Goal: Information Seeking & Learning: Learn about a topic

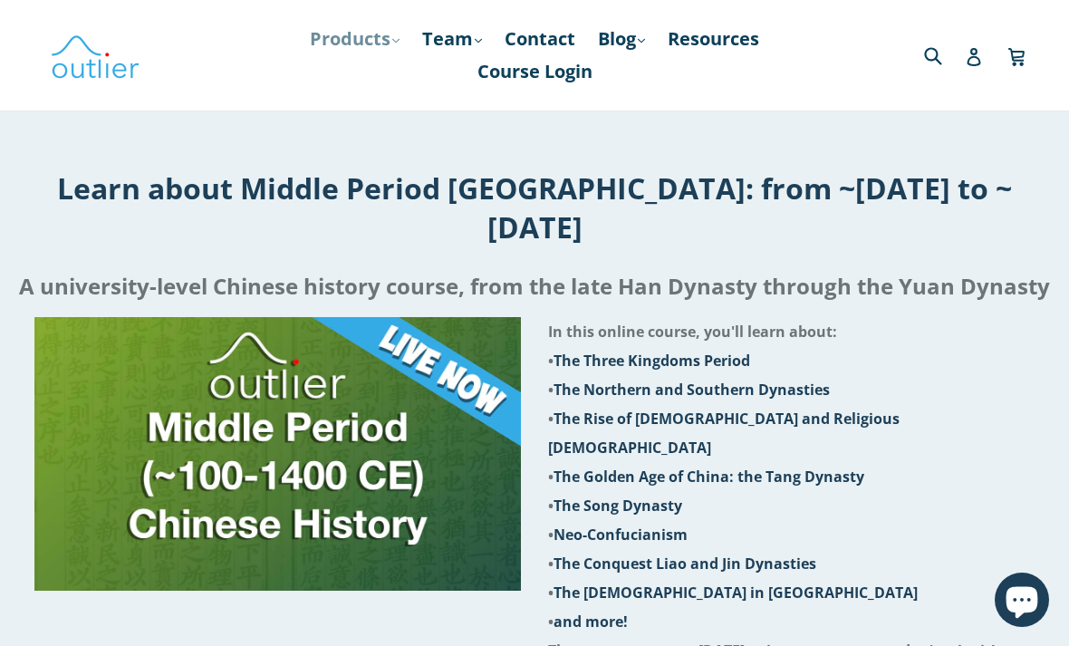
click at [352, 51] on link "Products .cls-1{fill:#231f20} expand" at bounding box center [355, 39] width 108 height 33
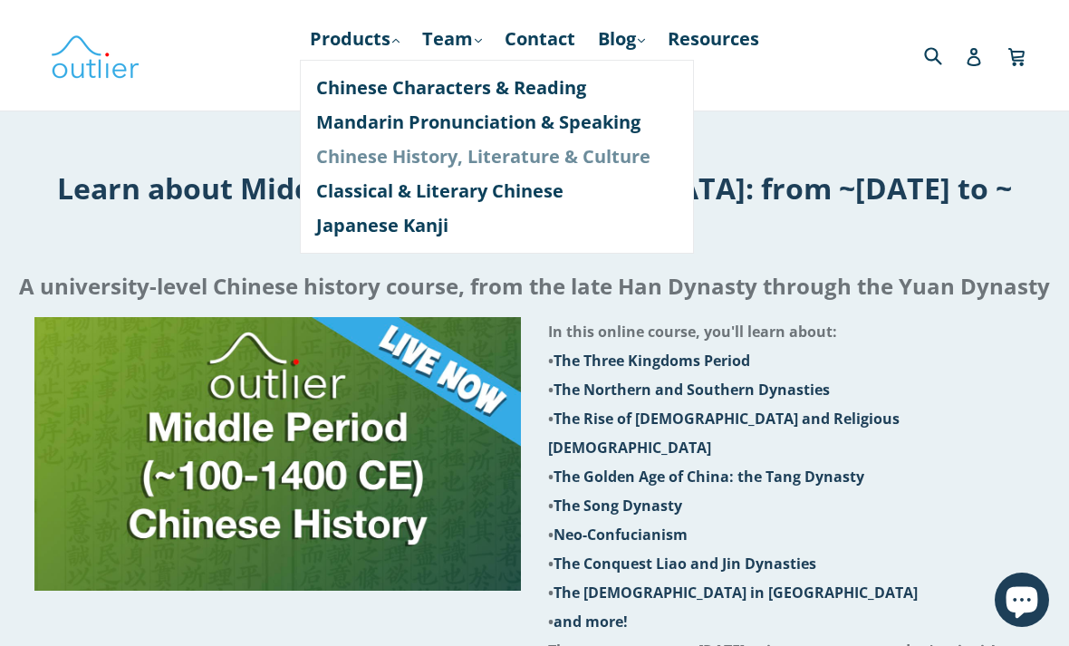
click at [328, 150] on link "Chinese History, Literature & Culture" at bounding box center [497, 157] width 362 height 34
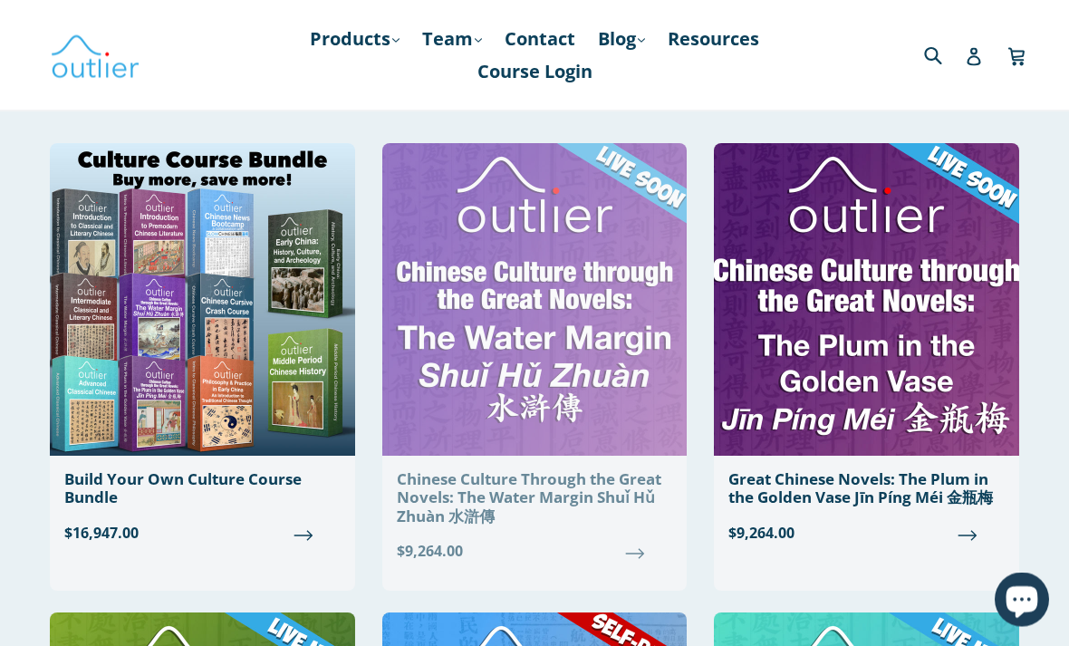
scroll to position [108, 0]
click at [504, 349] on img at bounding box center [534, 299] width 305 height 313
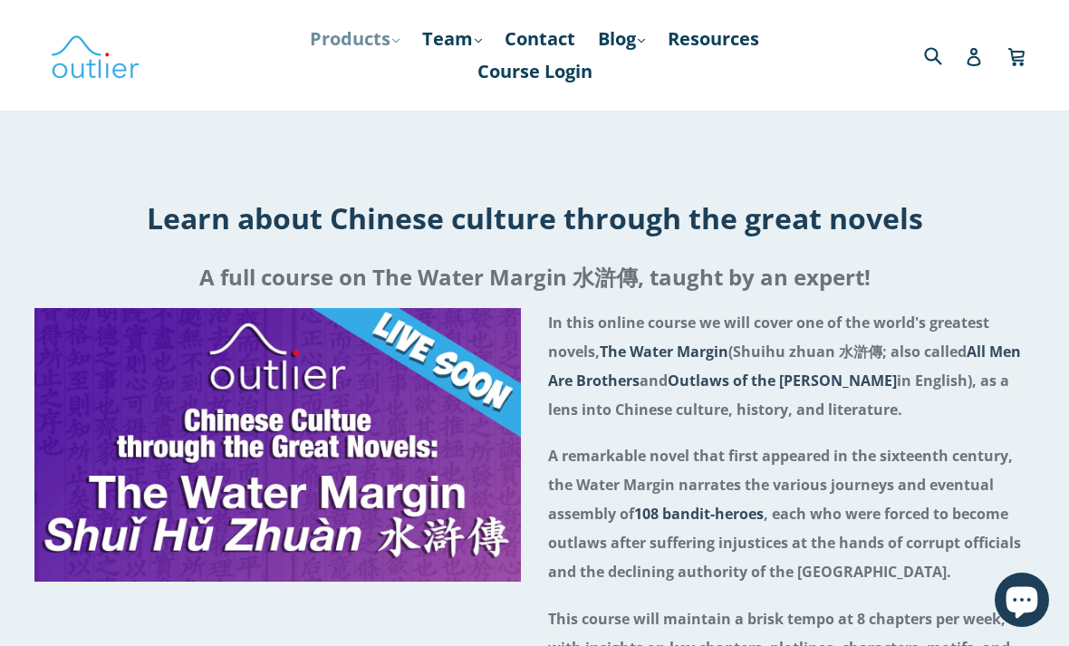
click at [328, 44] on link "Products .cls-1{fill:#231f20} expand" at bounding box center [355, 39] width 108 height 33
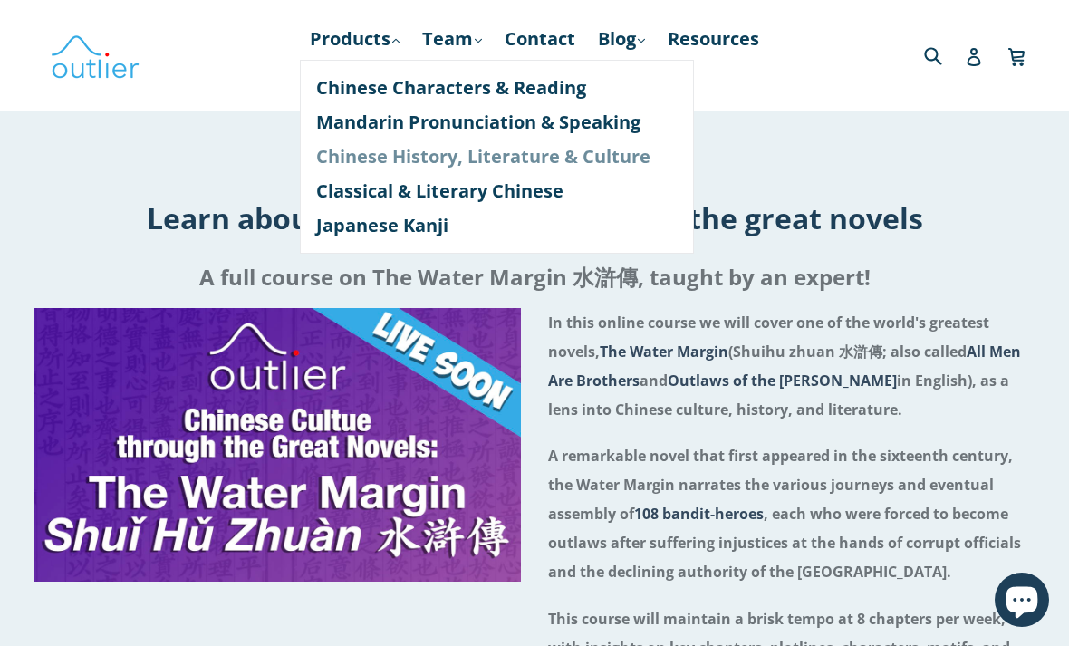
click at [332, 155] on link "Chinese History, Literature & Culture" at bounding box center [497, 157] width 362 height 34
